Goal: Information Seeking & Learning: Learn about a topic

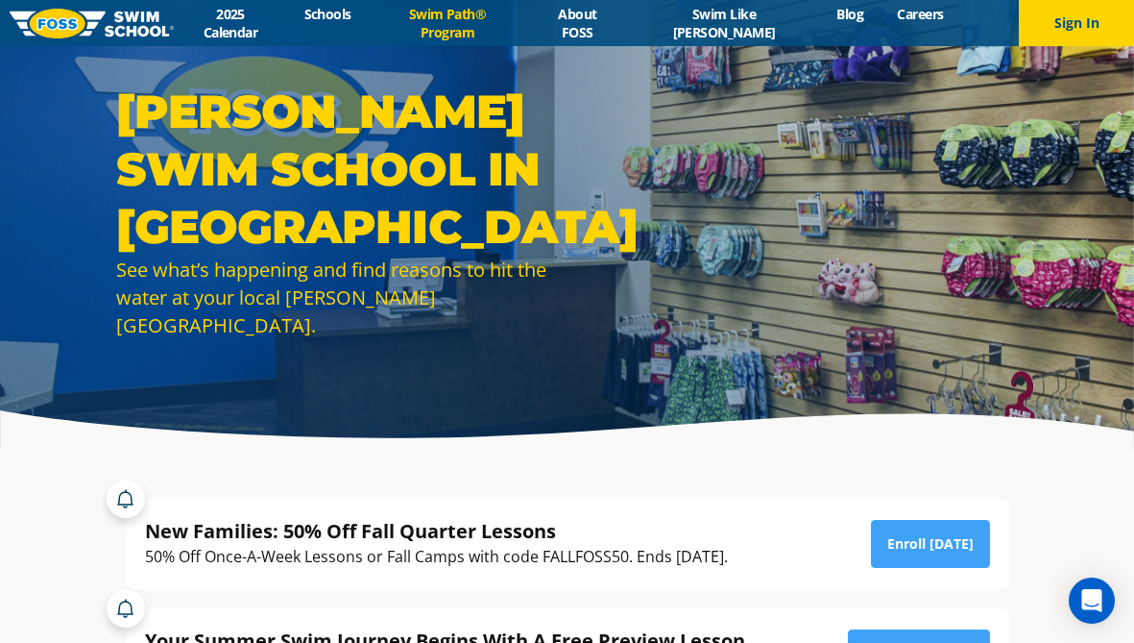
click at [464, 15] on link "Swim Path® Program" at bounding box center [447, 23] width 159 height 36
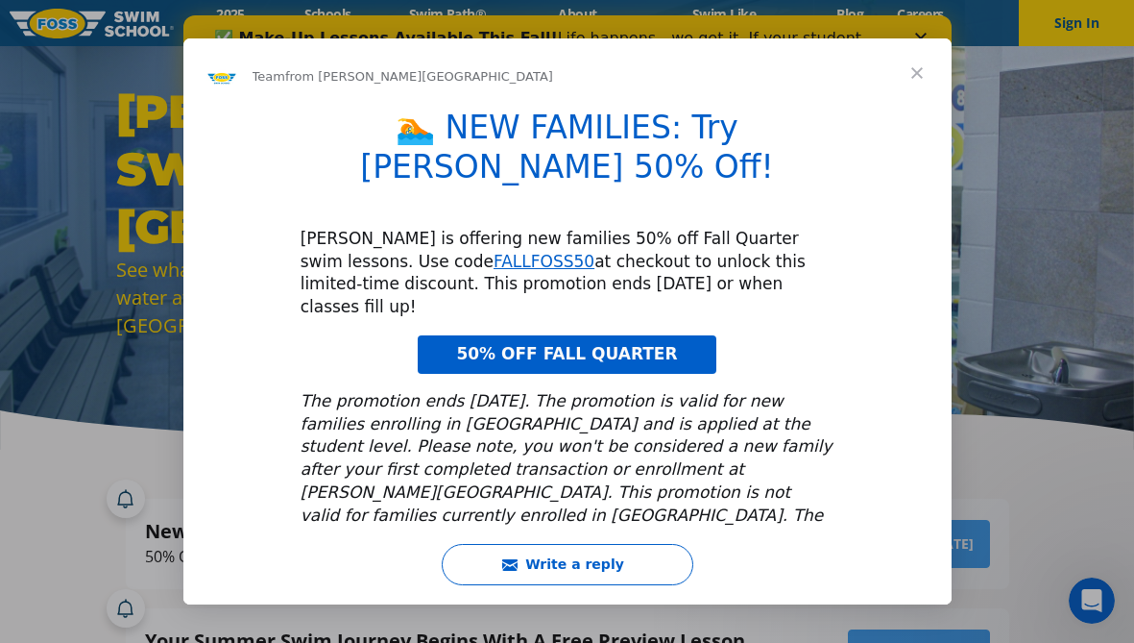
click at [916, 73] on span "Close" at bounding box center [917, 72] width 69 height 69
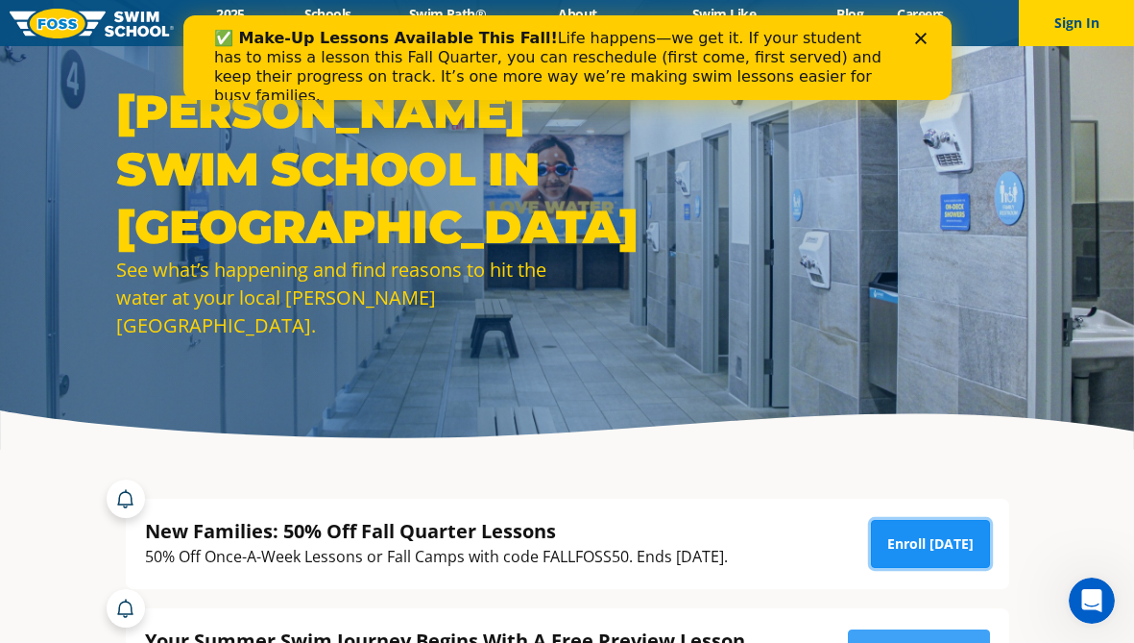
click at [913, 547] on link "Enroll Today" at bounding box center [930, 544] width 119 height 48
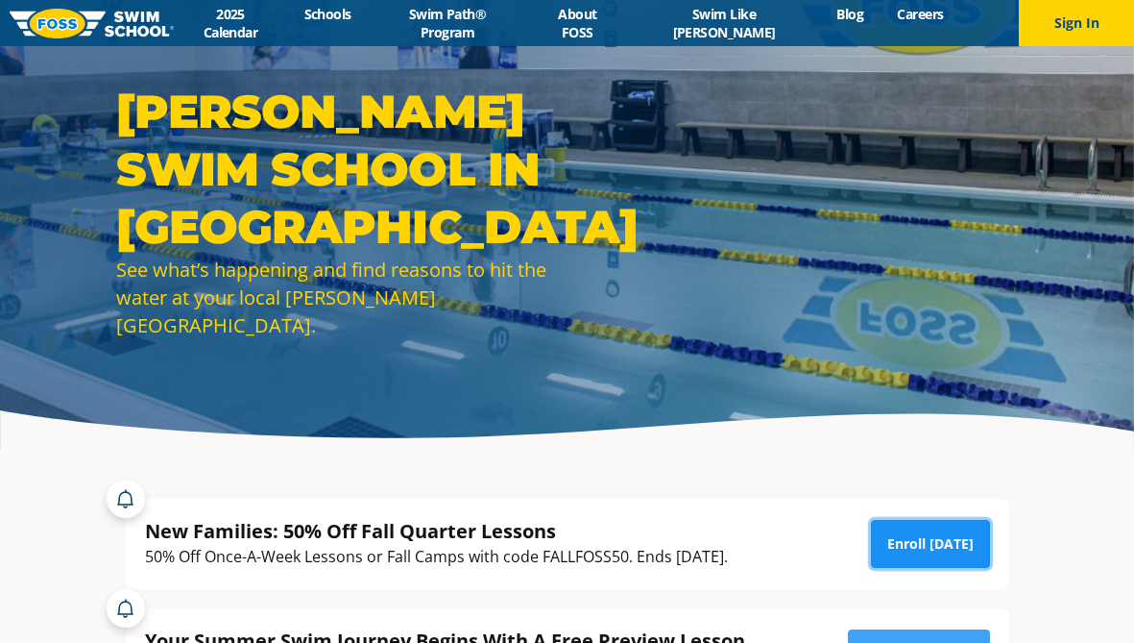
click at [957, 539] on link "Enroll [DATE]" at bounding box center [930, 544] width 119 height 48
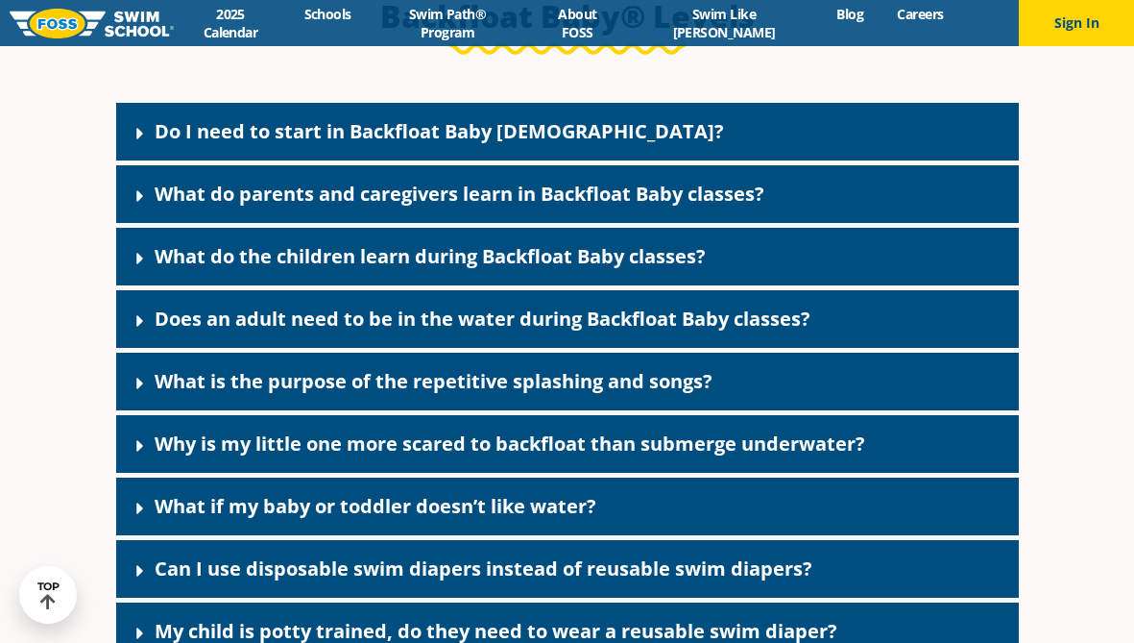
scroll to position [4176, 0]
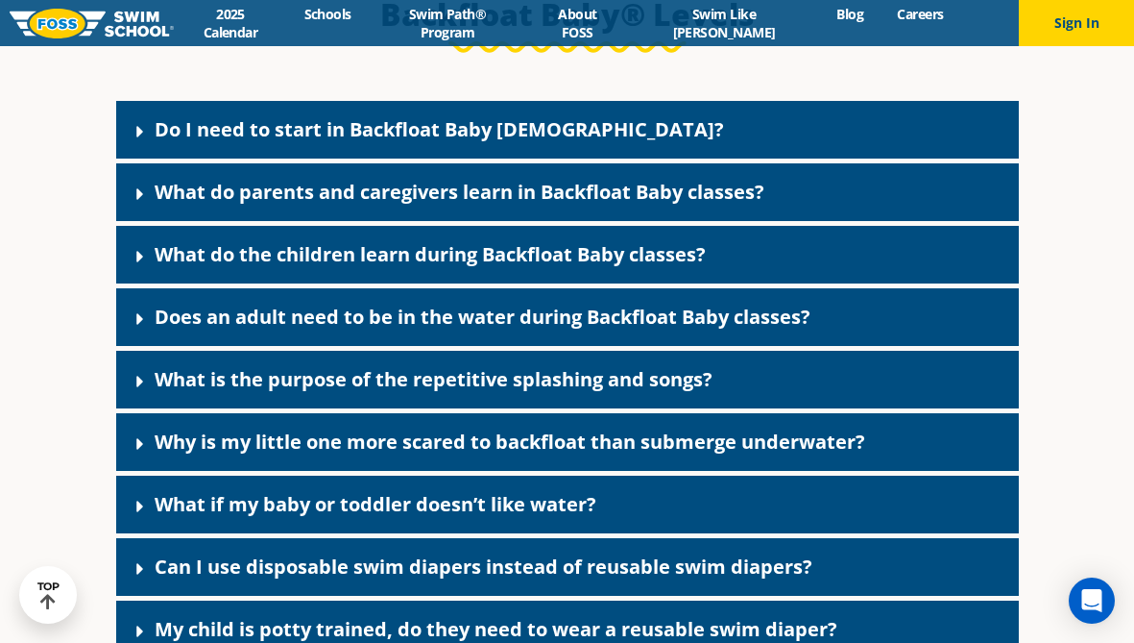
click at [294, 142] on link "Do I need to start in Backfloat Baby [DEMOGRAPHIC_DATA]?" at bounding box center [440, 129] width 570 height 26
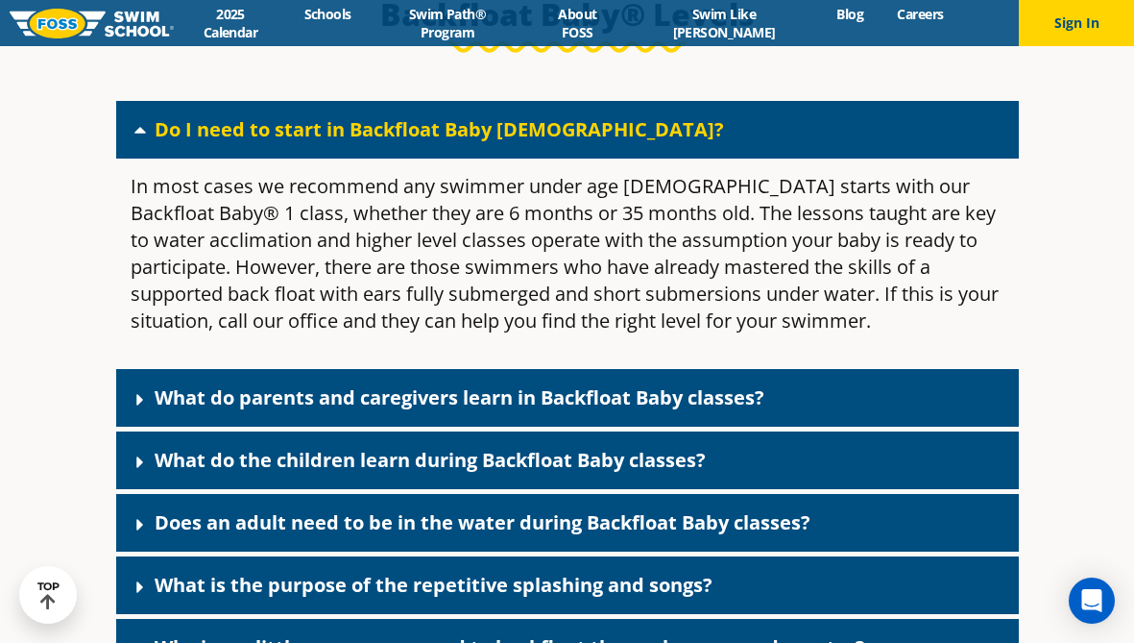
click at [294, 142] on link "Do I need to start in Backfloat Baby [DEMOGRAPHIC_DATA]?" at bounding box center [440, 129] width 570 height 26
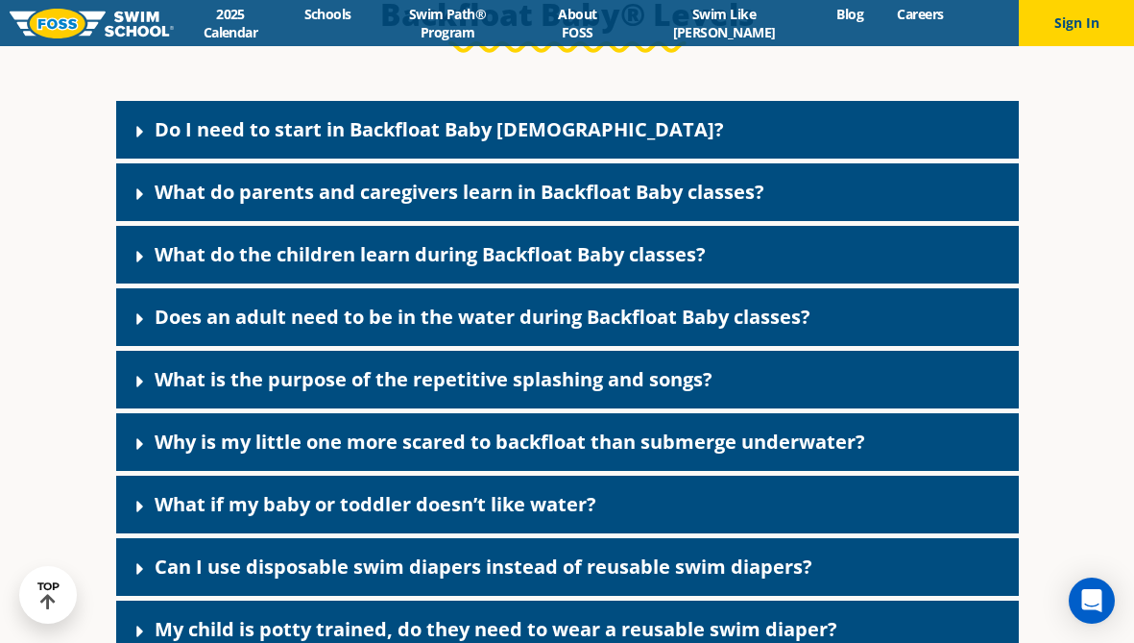
click at [285, 205] on link "What do parents and caregivers learn in Backfloat Baby classes?" at bounding box center [460, 192] width 610 height 26
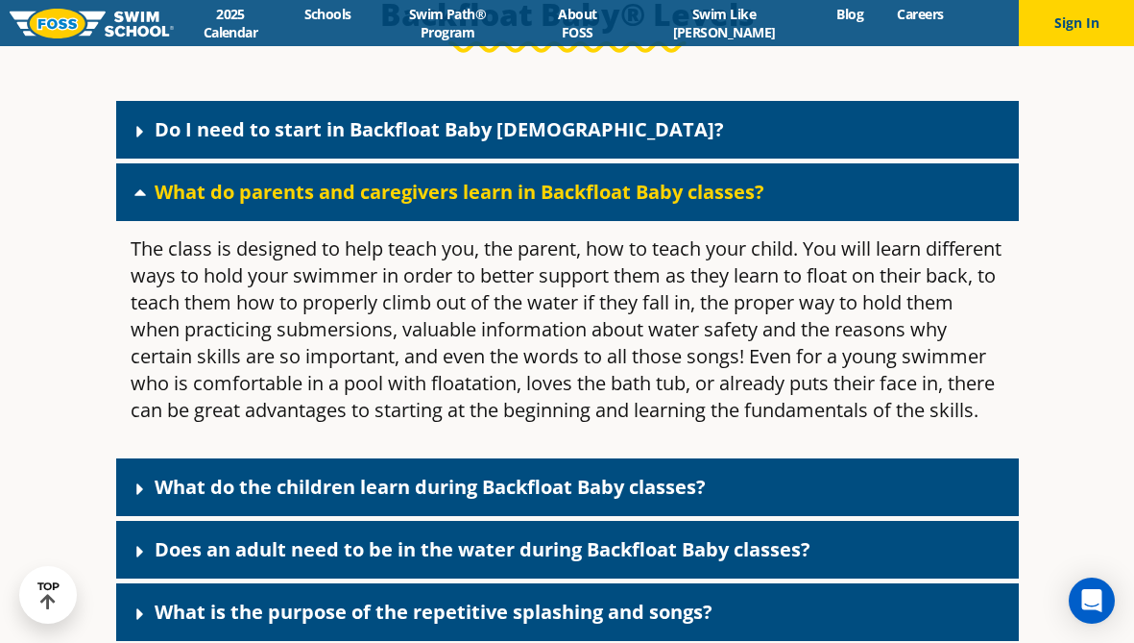
click at [285, 205] on link "What do parents and caregivers learn in Backfloat Baby classes?" at bounding box center [460, 192] width 610 height 26
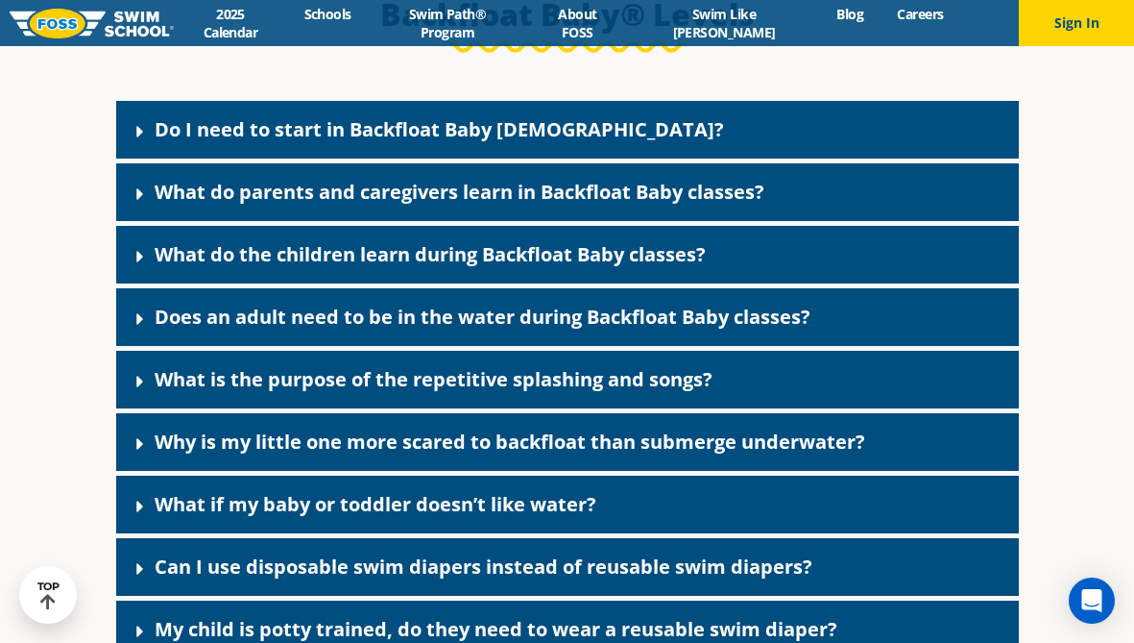
click at [289, 267] on link "What do the children learn during Backfloat Baby classes?" at bounding box center [430, 254] width 551 height 26
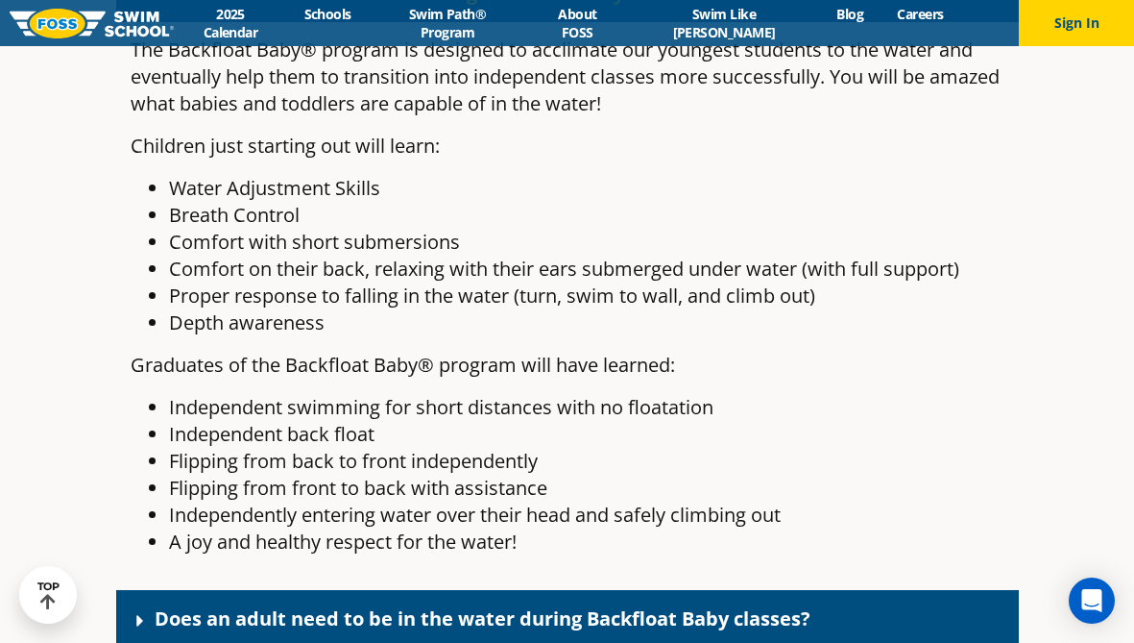
scroll to position [4439, 0]
